Goal: Transaction & Acquisition: Purchase product/service

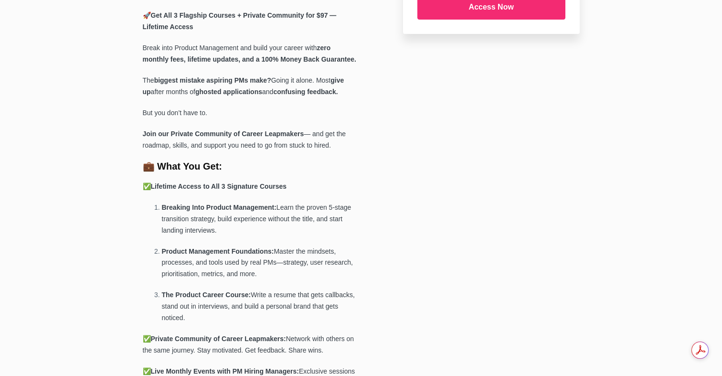
scroll to position [272, 0]
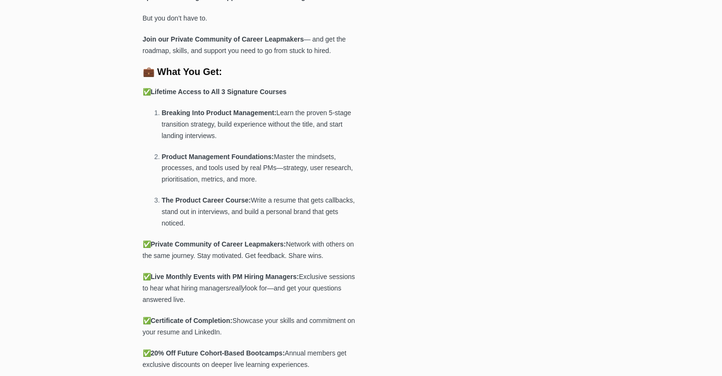
scroll to position [420, 0]
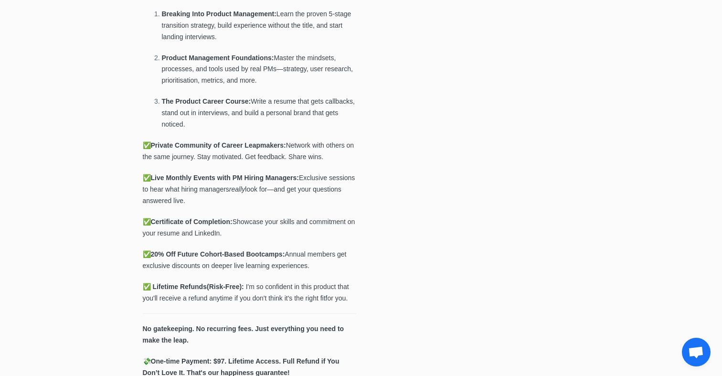
click at [424, 209] on div "Product Academy All Access for $97 Apply Log in Store this card for future purc…" at bounding box center [361, 363] width 447 height 1508
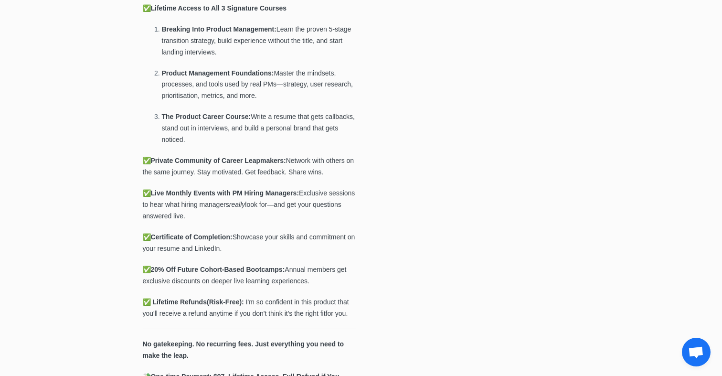
scroll to position [329, 0]
